Goal: Use online tool/utility: Utilize a website feature to perform a specific function

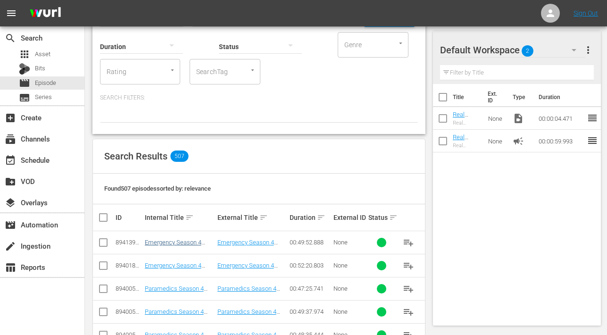
scroll to position [63, 0]
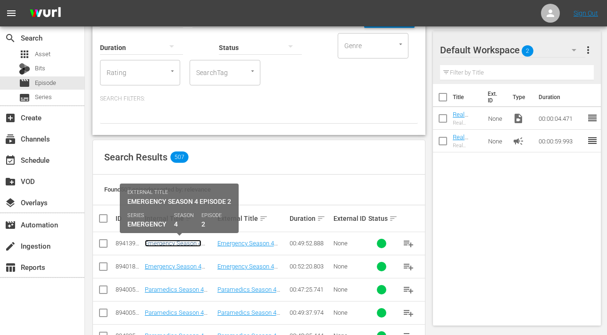
click at [182, 241] on link "Emergency Season 4 Episode 2 - Nine Now" at bounding box center [173, 247] width 57 height 14
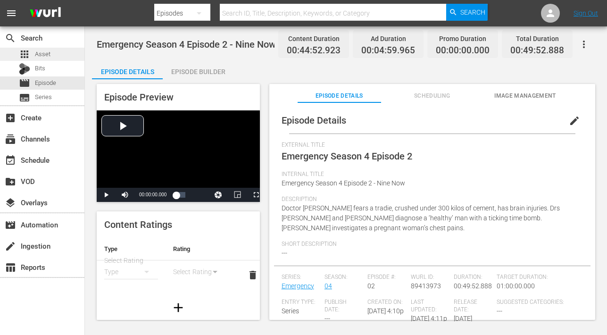
click at [44, 55] on span "Asset" at bounding box center [43, 54] width 16 height 9
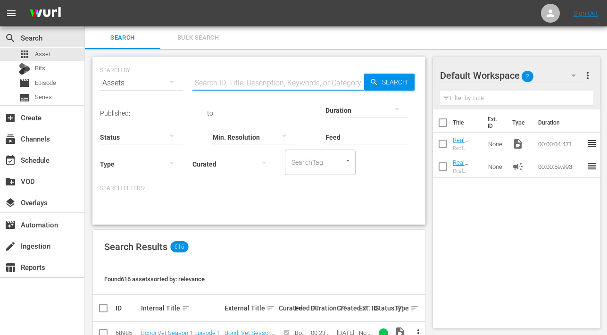
click at [243, 82] on input "text" at bounding box center [278, 83] width 172 height 23
click at [43, 83] on span "Episode" at bounding box center [45, 82] width 21 height 9
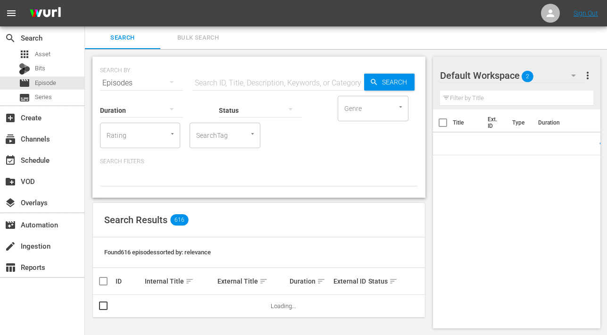
click at [219, 83] on input "text" at bounding box center [278, 83] width 172 height 23
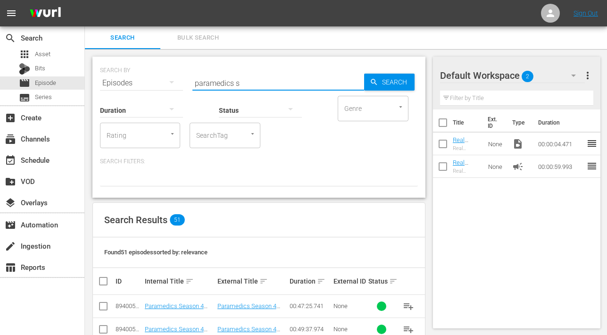
type input "paramedics season 4 episode 2"
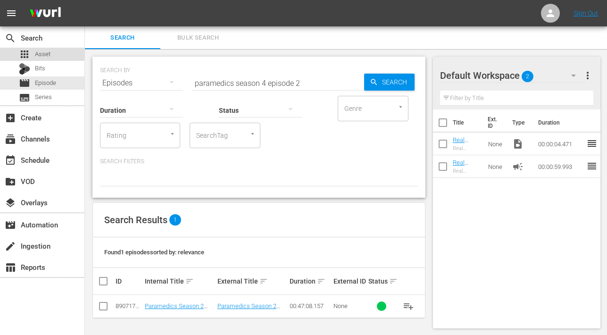
click at [33, 48] on div "apps Asset" at bounding box center [35, 54] width 32 height 13
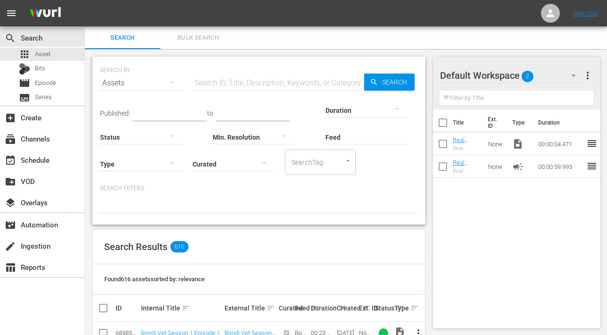
click at [230, 80] on input "text" at bounding box center [278, 83] width 172 height 23
type input "paramedics season 4 episode 2"
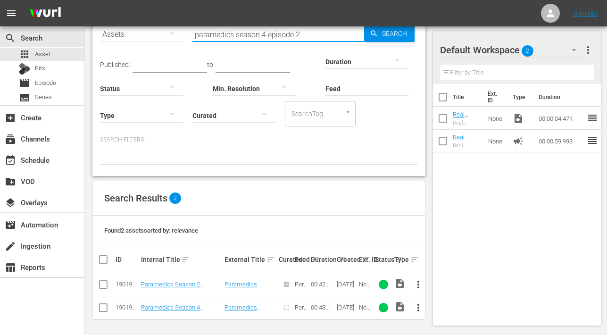
scroll to position [50, 0]
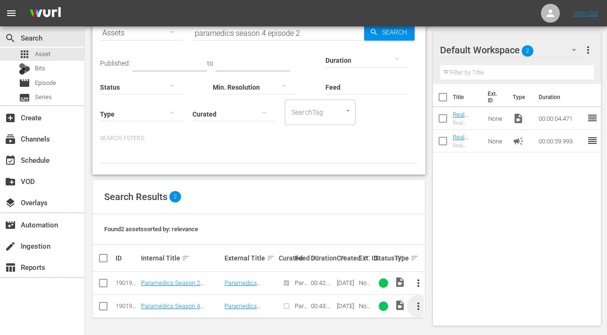
click at [417, 306] on span "more_vert" at bounding box center [418, 306] width 11 height 11
click at [449, 303] on div "Episode" at bounding box center [469, 302] width 64 height 23
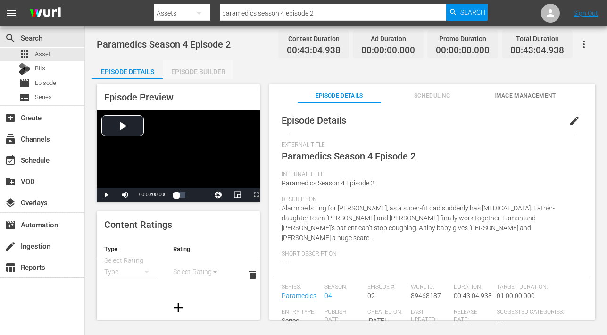
click at [208, 72] on div "Episode Builder" at bounding box center [198, 71] width 71 height 23
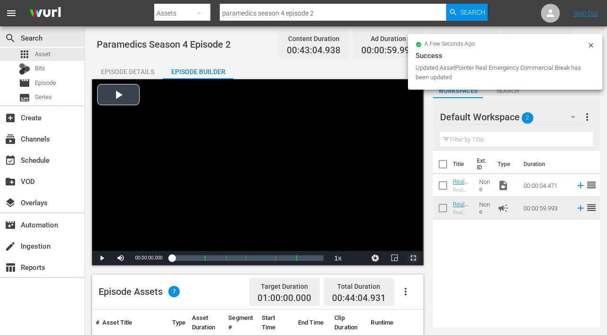
click at [413, 258] on span "Video Player" at bounding box center [413, 258] width 0 height 0
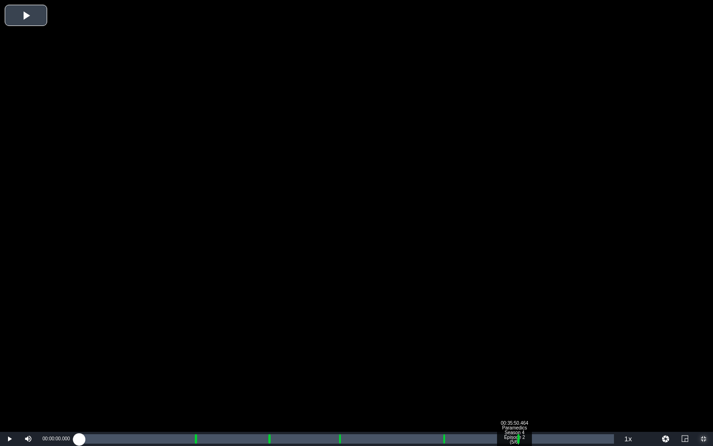
click at [514, 334] on div "Loaded : 0.23% 00:35:50.464 Paramedics Season 4 Episode 2 (5/6) 00:00:00.000" at bounding box center [346, 438] width 535 height 9
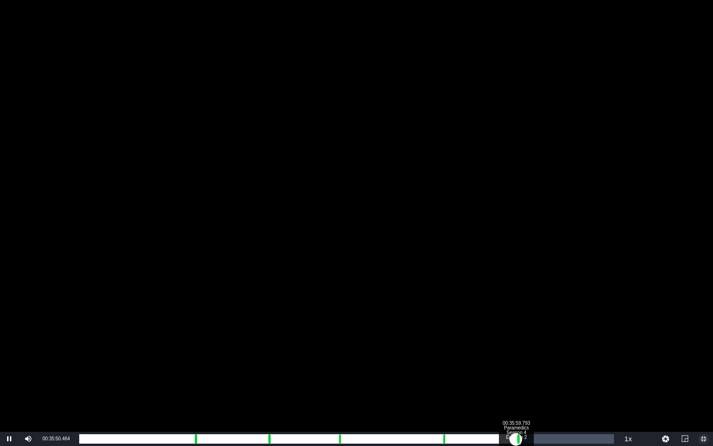
click at [516, 334] on div "00:00:00.000" at bounding box center [297, 438] width 437 height 9
click at [528, 334] on div "Loaded : 9.92% 00:37:00.435 Paramedics Season 4 Episode 2 (6/6) 00:00:03.696 Cu…" at bounding box center [346, 438] width 535 height 9
click at [491, 334] on div "Loaded : 83.88% 00:33:53.844 Paramedics Season 4 Episode 2 (5/6) 00:36:08.064 C…" at bounding box center [346, 438] width 535 height 9
click at [478, 334] on div "Loaded : 78.76% 00:32:53.202 Paramedics Season 4 Episode 2 (5/6) 00:33:55.599 C…" at bounding box center [346, 438] width 535 height 9
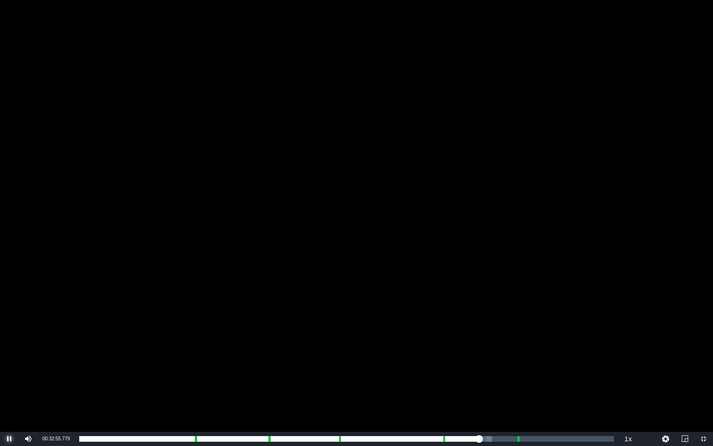
click at [9, 334] on span "Video Player" at bounding box center [9, 439] width 0 height 0
click at [607, 334] on span "Video Player" at bounding box center [704, 439] width 0 height 0
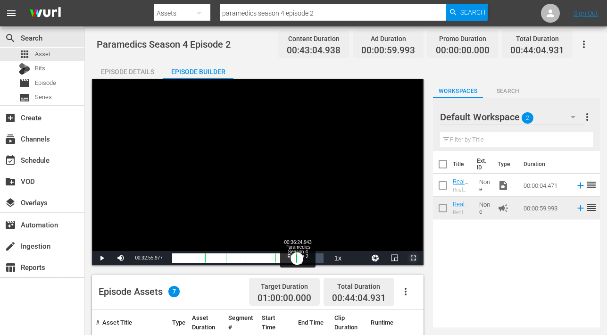
click at [297, 257] on div "Loaded : 78.99% 00:36:24.943 Paramedics Season 4 Episode 2 (6/6) 00:32:55.977 C…" at bounding box center [248, 257] width 152 height 9
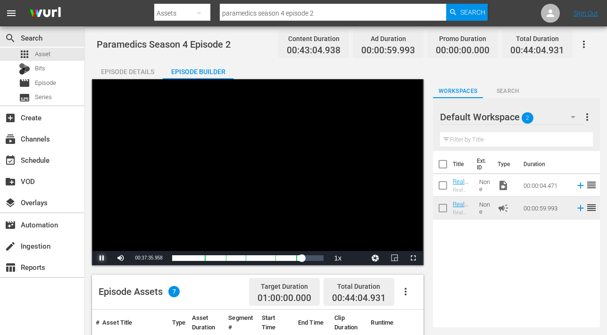
click at [102, 258] on span "Video Player" at bounding box center [102, 258] width 0 height 0
